Goal: Transaction & Acquisition: Purchase product/service

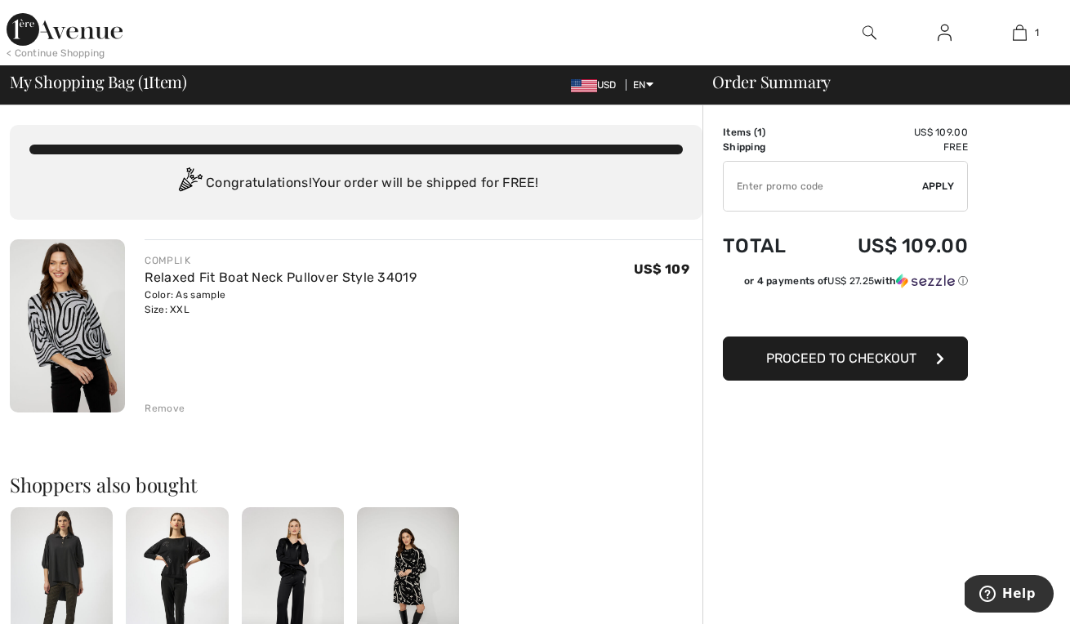
click at [82, 27] on img at bounding box center [65, 29] width 116 height 33
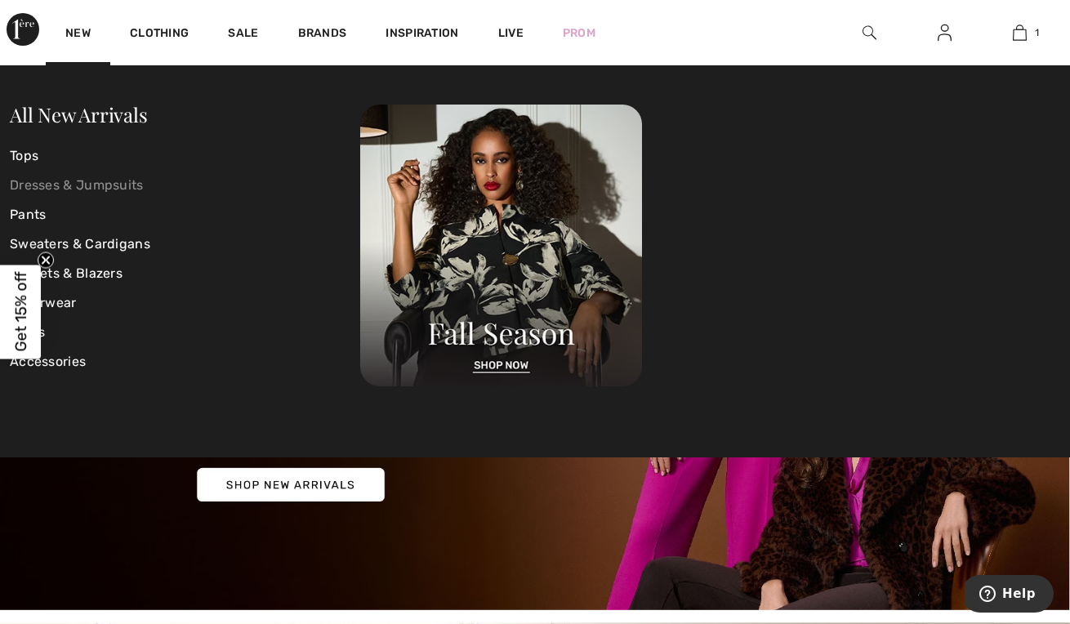
click at [126, 189] on link "Dresses & Jumpsuits" at bounding box center [185, 185] width 351 height 29
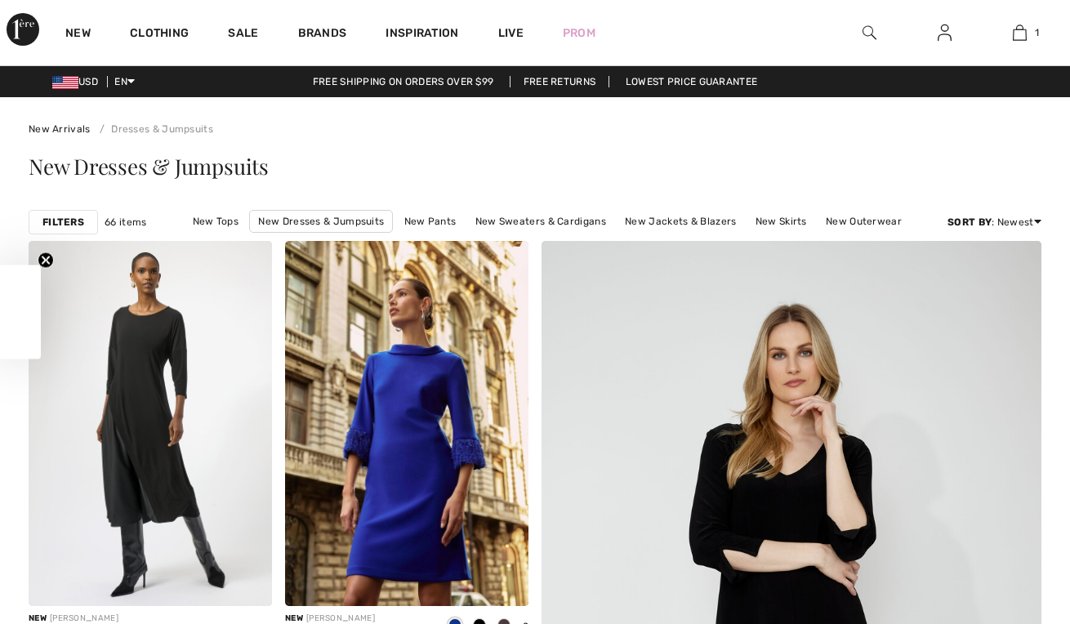
checkbox input "true"
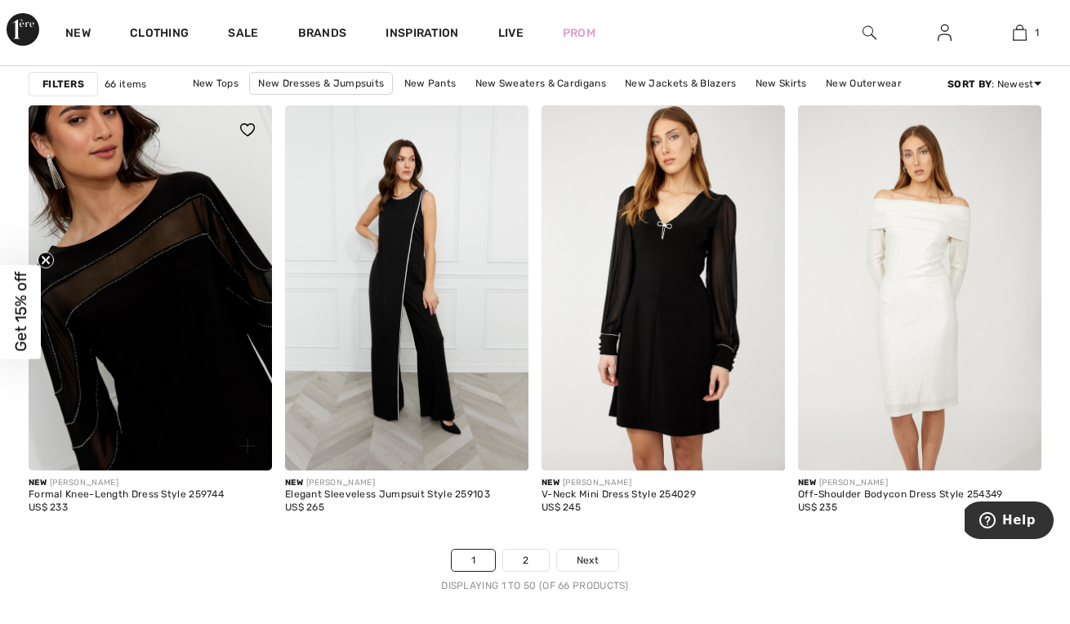
scroll to position [6636, 0]
